Goal: Use online tool/utility: Utilize a website feature to perform a specific function

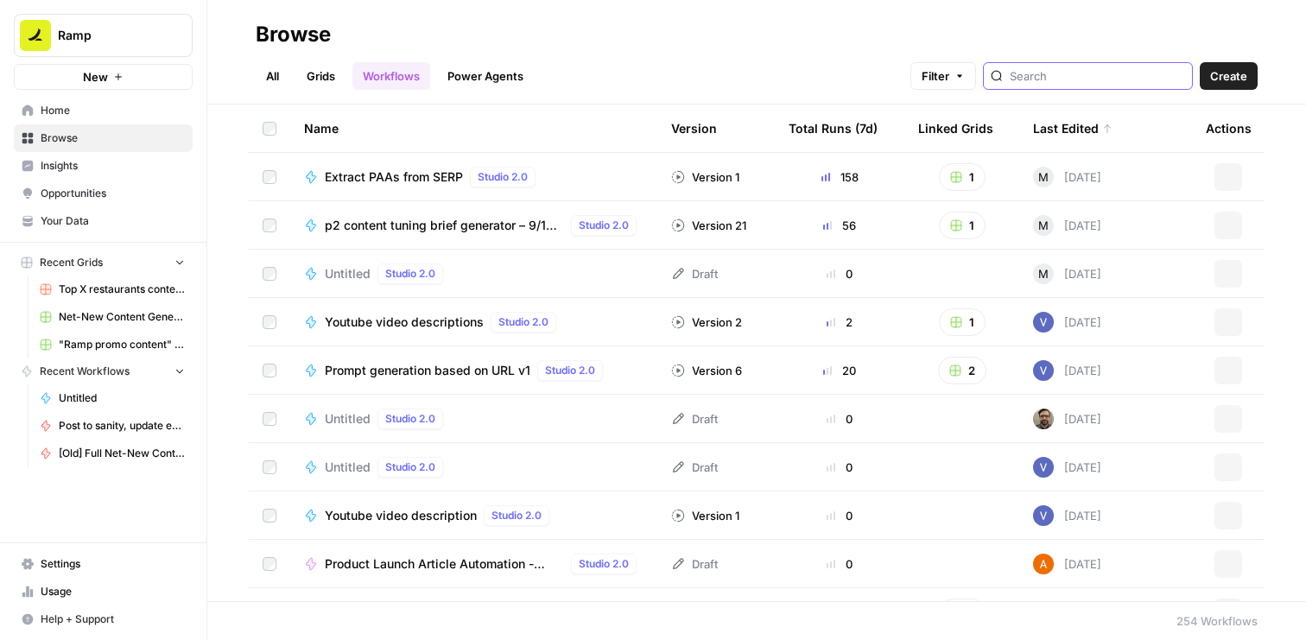
click at [1068, 82] on input "search" at bounding box center [1097, 75] width 175 height 17
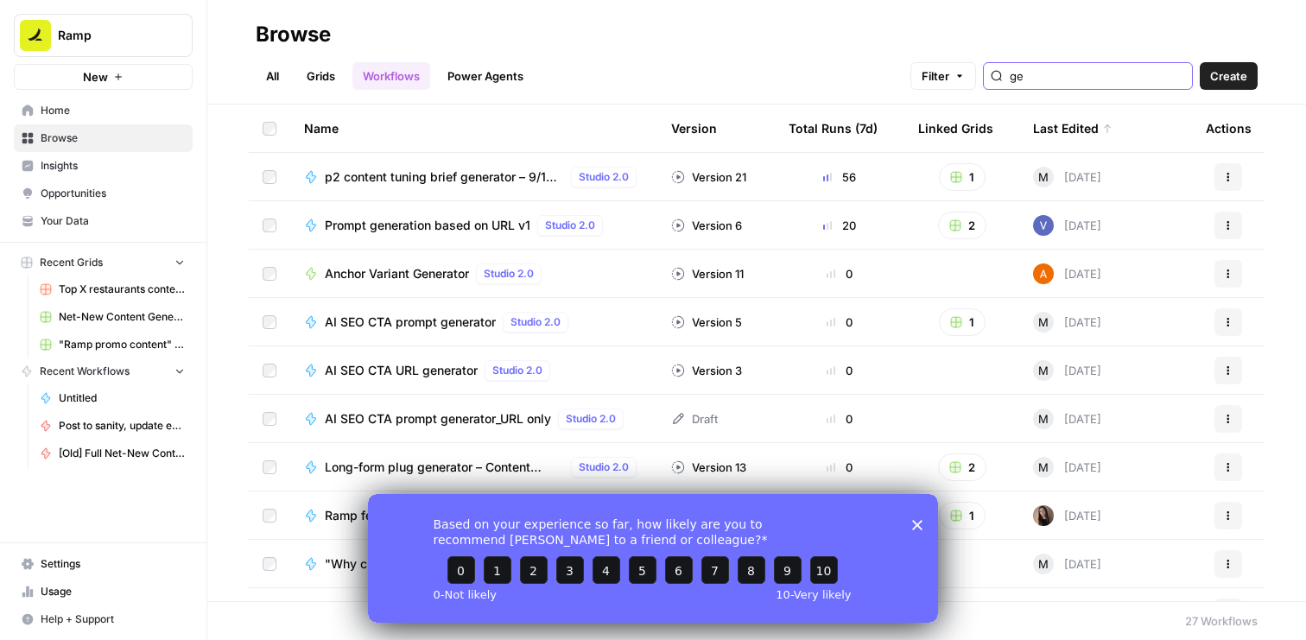
type input "g"
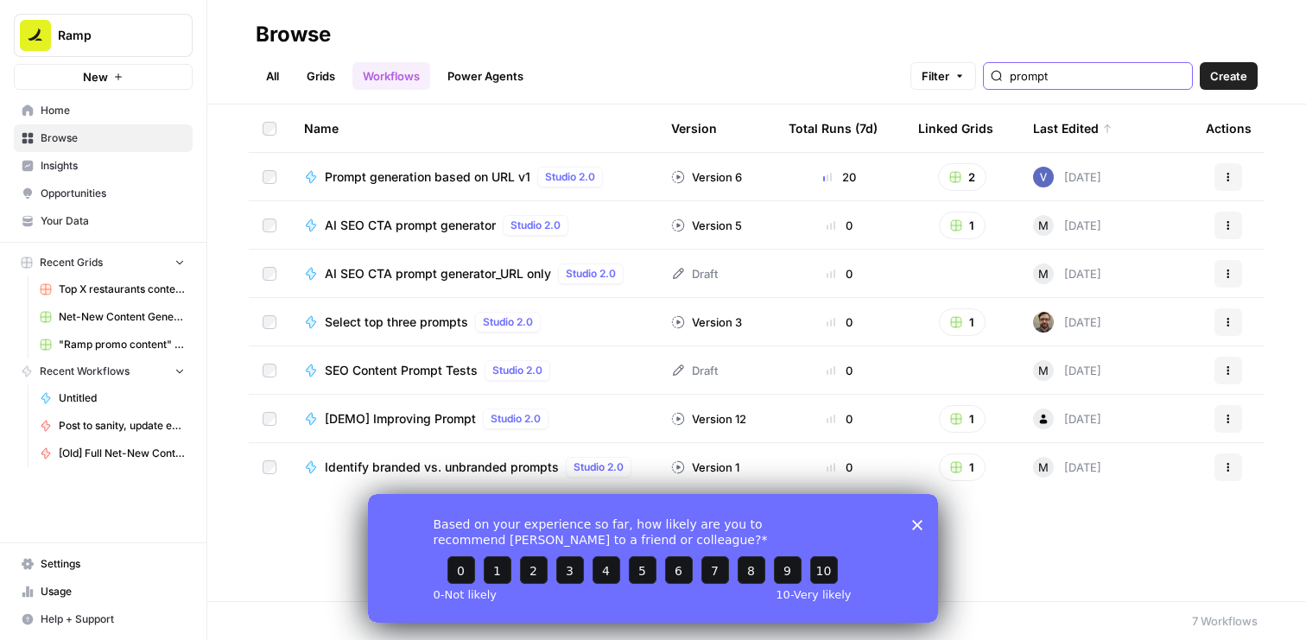
type input "prompt"
click at [916, 529] on icon "Close survey" at bounding box center [917, 524] width 10 height 10
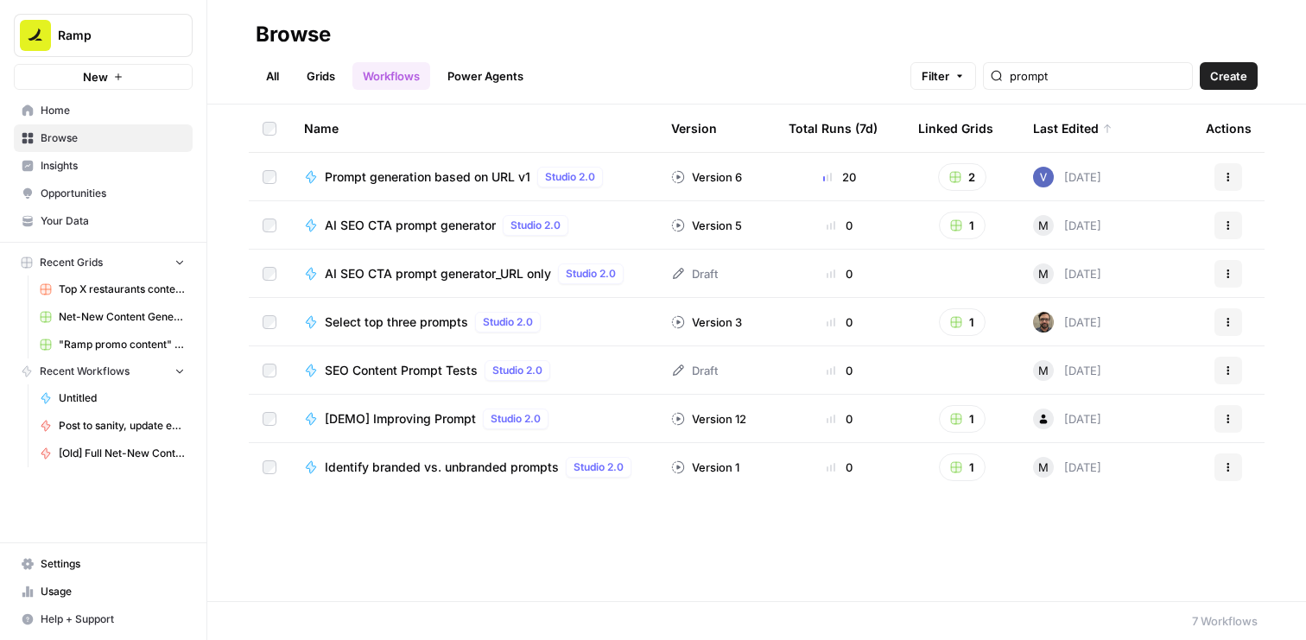
click at [457, 184] on span "Prompt generation based on URL v1" at bounding box center [428, 176] width 206 height 17
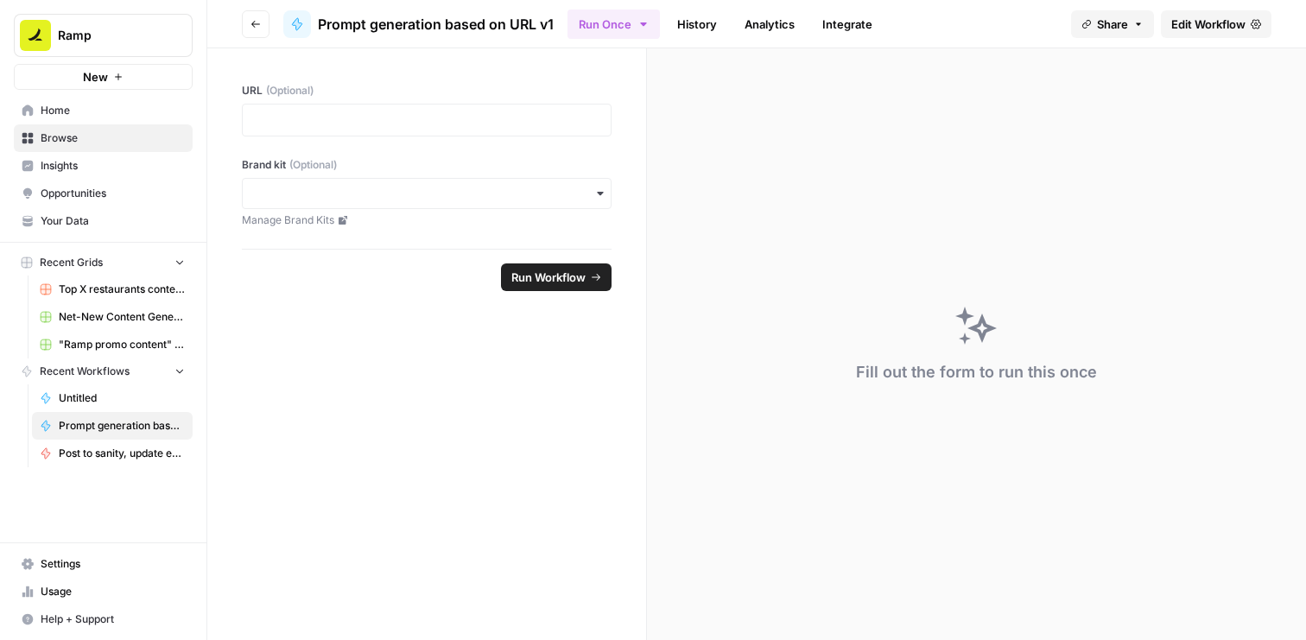
click at [1218, 21] on span "Edit Workflow" at bounding box center [1209, 24] width 74 height 17
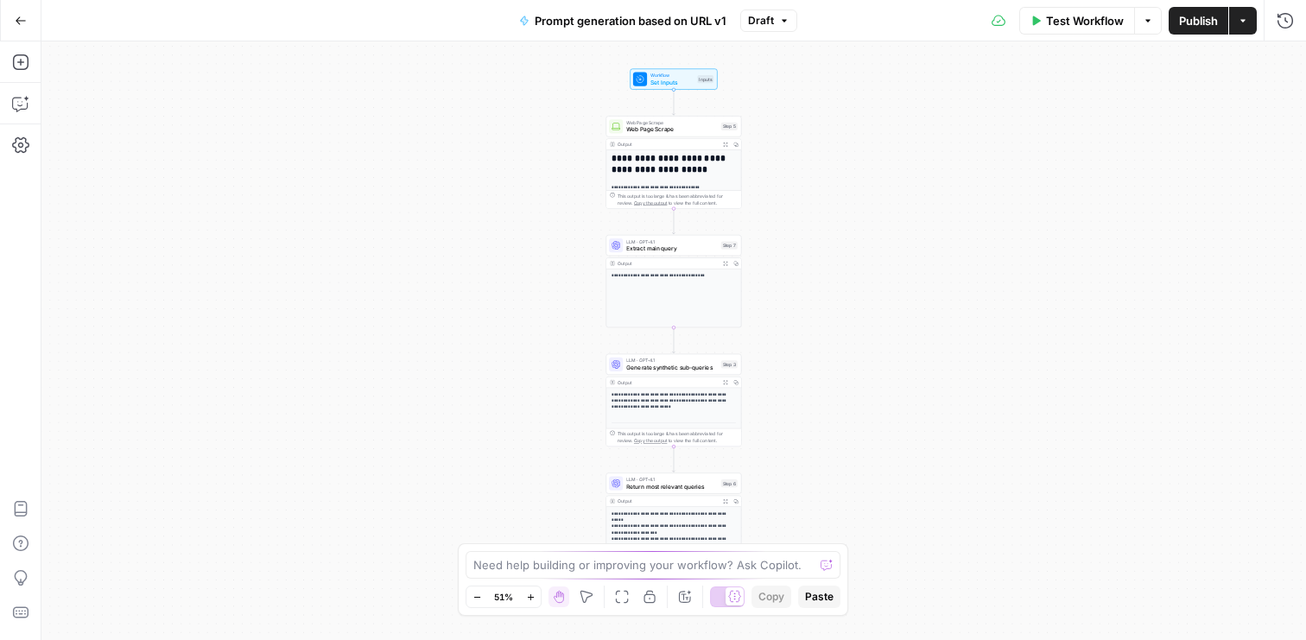
click at [696, 397] on p "**********" at bounding box center [674, 400] width 124 height 19
click at [685, 362] on span "LLM · GPT-4.1" at bounding box center [671, 360] width 91 height 7
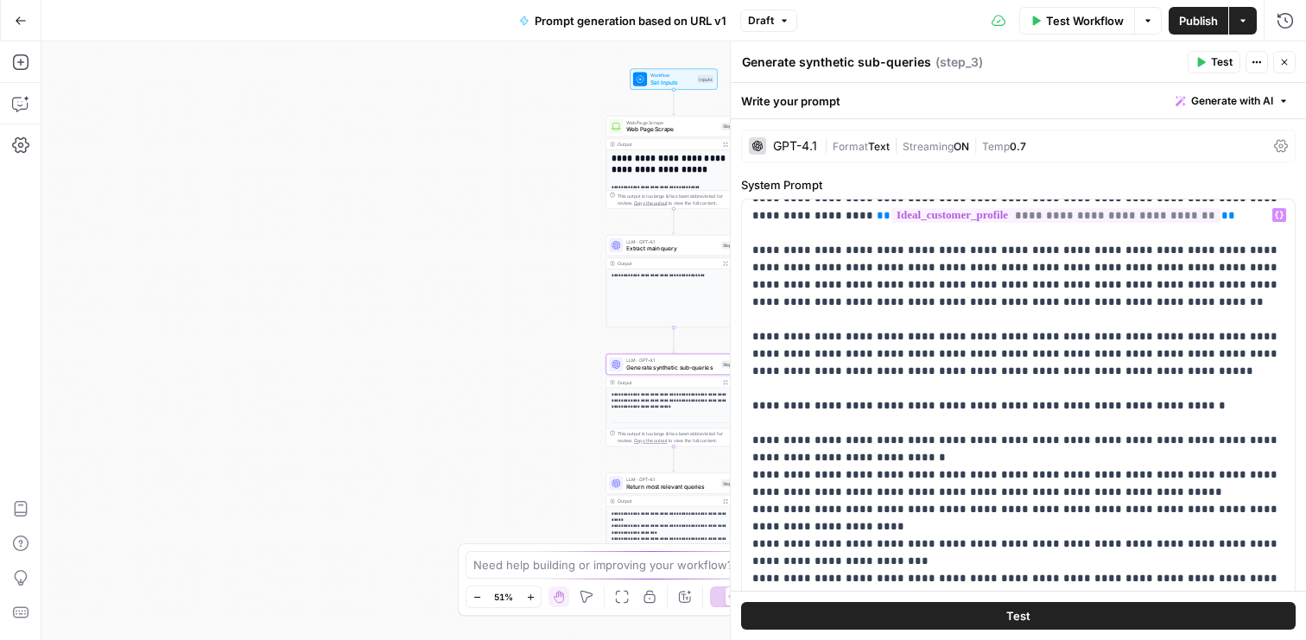
scroll to position [24, 0]
